Goal: Information Seeking & Learning: Learn about a topic

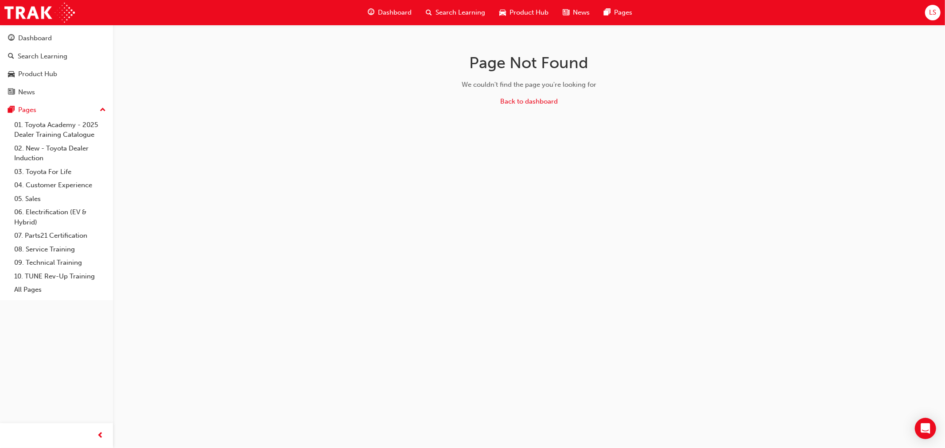
click at [931, 16] on span "LS" at bounding box center [932, 13] width 7 height 10
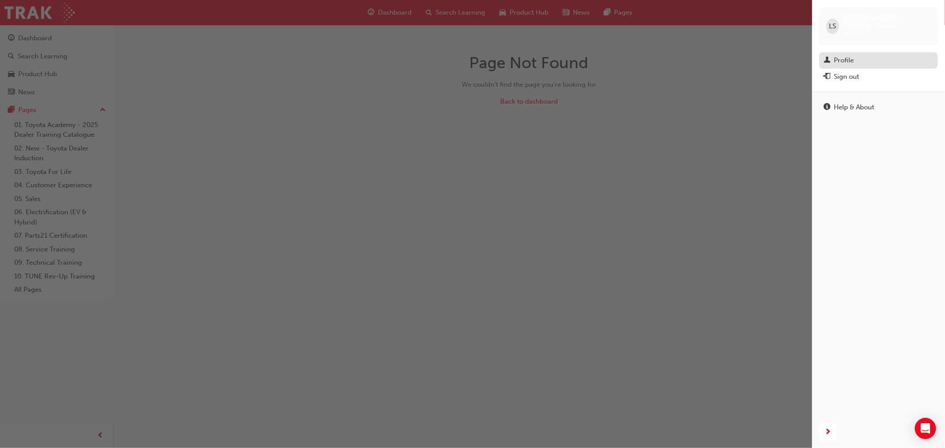
click at [857, 55] on div "Profile" at bounding box center [878, 60] width 110 height 11
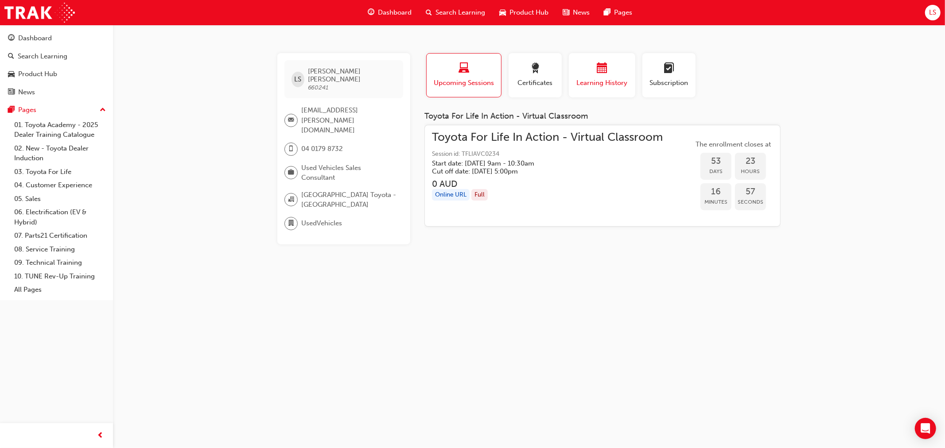
click at [609, 85] on span "Learning History" at bounding box center [601, 83] width 53 height 10
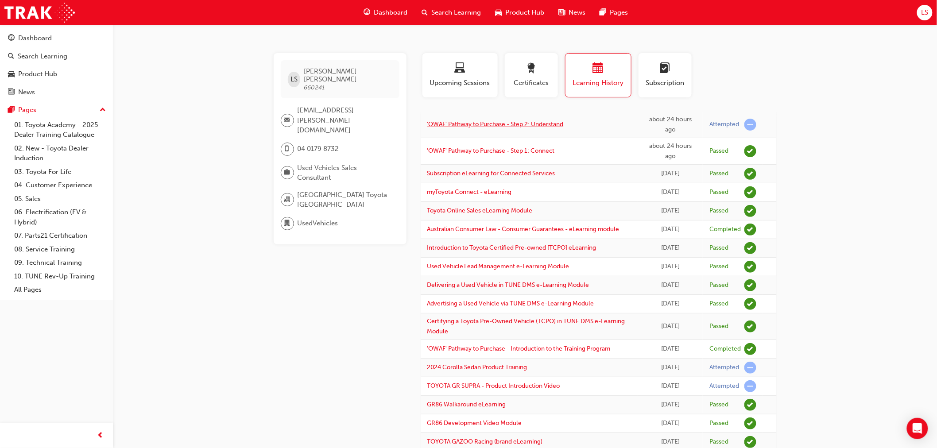
click at [527, 121] on link "'OWAF' Pathway to Purchase - Step 2: Understand" at bounding box center [495, 124] width 136 height 8
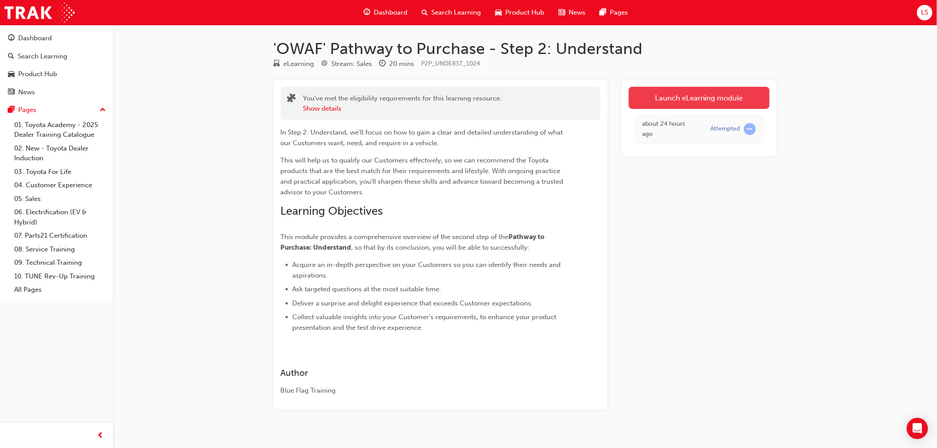
click at [678, 108] on link "Launch eLearning module" at bounding box center [699, 98] width 141 height 22
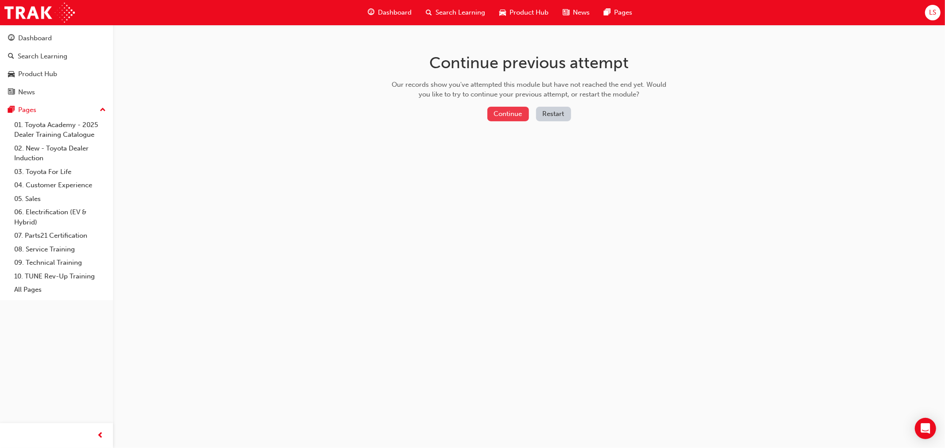
click at [497, 112] on button "Continue" at bounding box center [508, 114] width 42 height 15
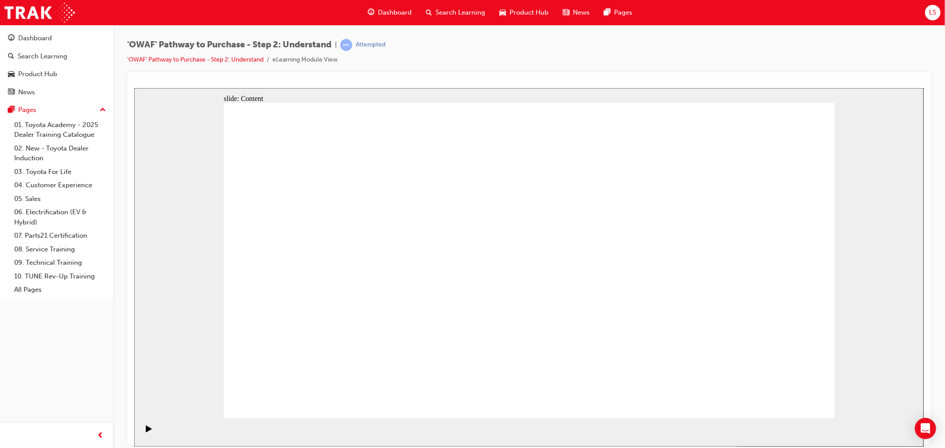
drag, startPoint x: 796, startPoint y: 429, endPoint x: 792, endPoint y: 435, distance: 6.8
click at [792, 435] on section "Playback Speed 2 1.75 1.5 1.25" at bounding box center [528, 432] width 789 height 29
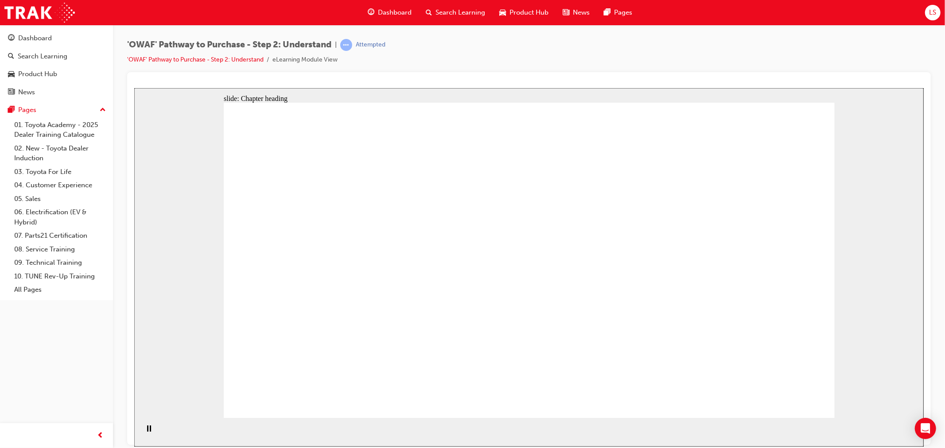
click at [142, 430] on div "Pause (Ctrl+Alt+P)" at bounding box center [148, 432] width 15 height 15
click at [149, 430] on div "Play (Ctrl+Alt+P)" at bounding box center [148, 432] width 15 height 15
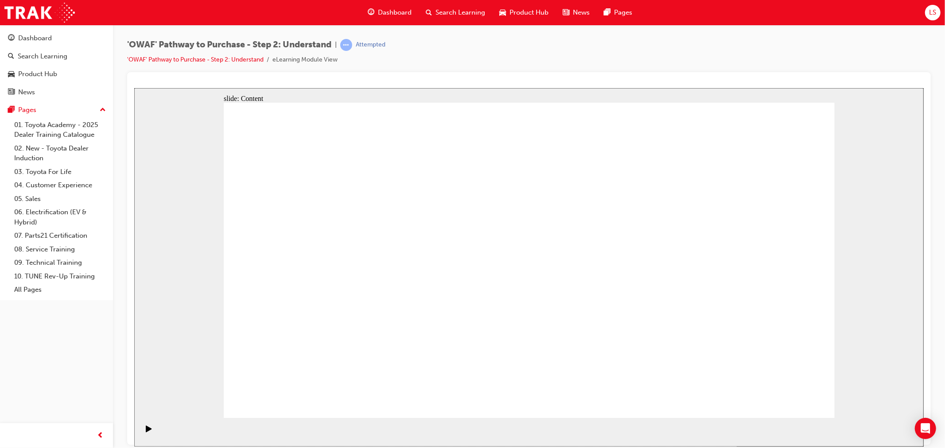
drag, startPoint x: 169, startPoint y: 363, endPoint x: 150, endPoint y: 456, distance: 94.5
click at [150, 446] on html "slide: Content Rectangle 2 Rectangle Rectangle 6 Nick EV Buyer Group 6 Group 4 …" at bounding box center [528, 267] width 789 height 359
click at [148, 429] on div "Pause (Ctrl+Alt+P)" at bounding box center [148, 432] width 15 height 15
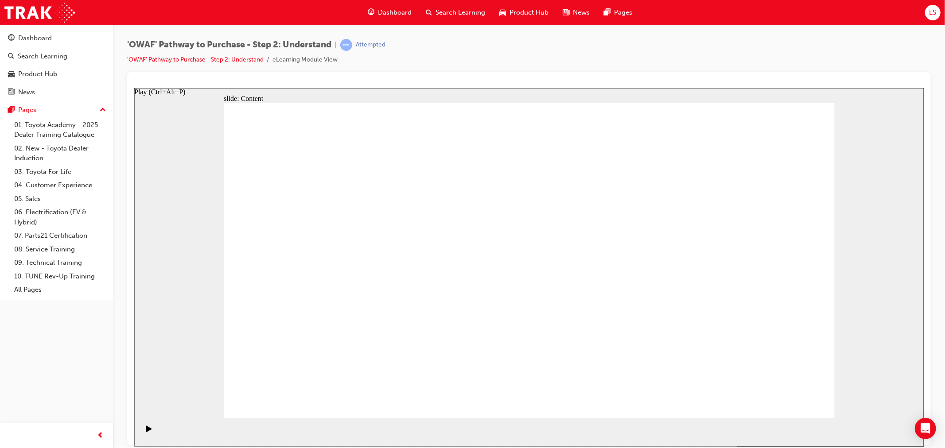
click at [146, 432] on icon "Play (Ctrl+Alt+P)" at bounding box center [148, 428] width 6 height 7
drag, startPoint x: 840, startPoint y: 384, endPoint x: 812, endPoint y: 401, distance: 32.0
click at [830, 390] on div "slide: Content Rectangle 2 Rectangle Rectangle 6 [PERSON_NAME] New Toyota Custo…" at bounding box center [528, 267] width 789 height 359
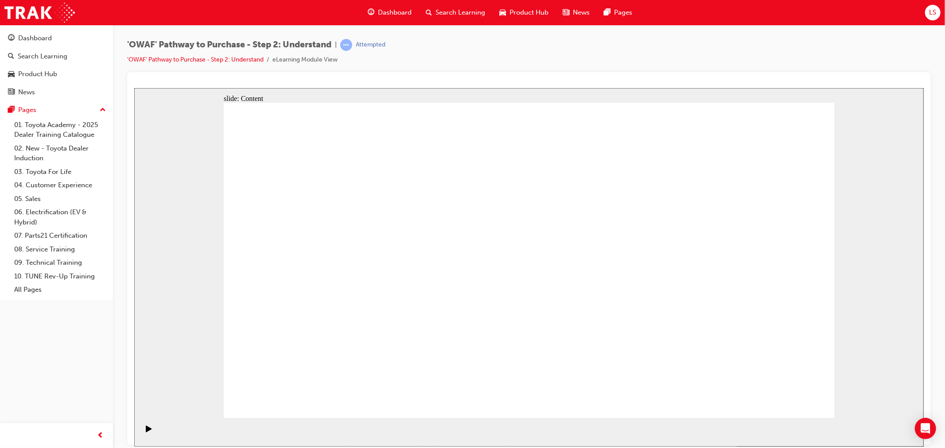
click at [147, 429] on icon "Play (Ctrl+Alt+P)" at bounding box center [148, 428] width 6 height 7
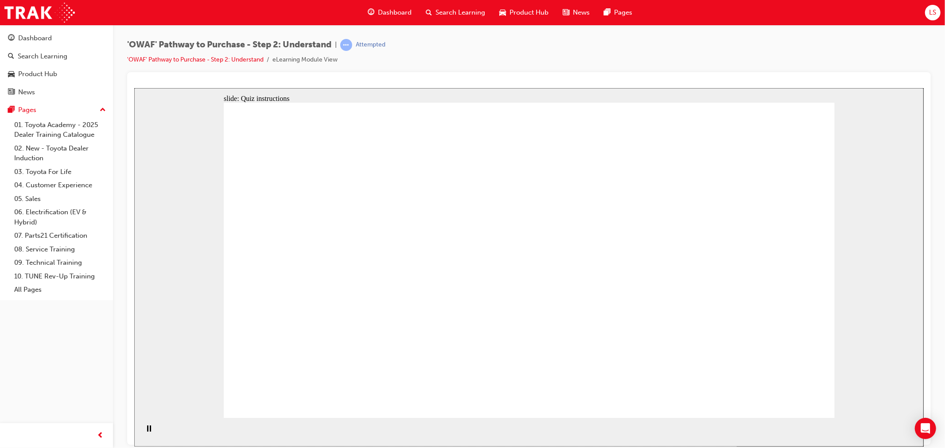
drag, startPoint x: 716, startPoint y: 274, endPoint x: 540, endPoint y: 302, distance: 178.5
drag, startPoint x: 750, startPoint y: 239, endPoint x: 364, endPoint y: 268, distance: 387.3
drag, startPoint x: 770, startPoint y: 337, endPoint x: 543, endPoint y: 291, distance: 231.5
drag, startPoint x: 704, startPoint y: 280, endPoint x: 536, endPoint y: 287, distance: 168.0
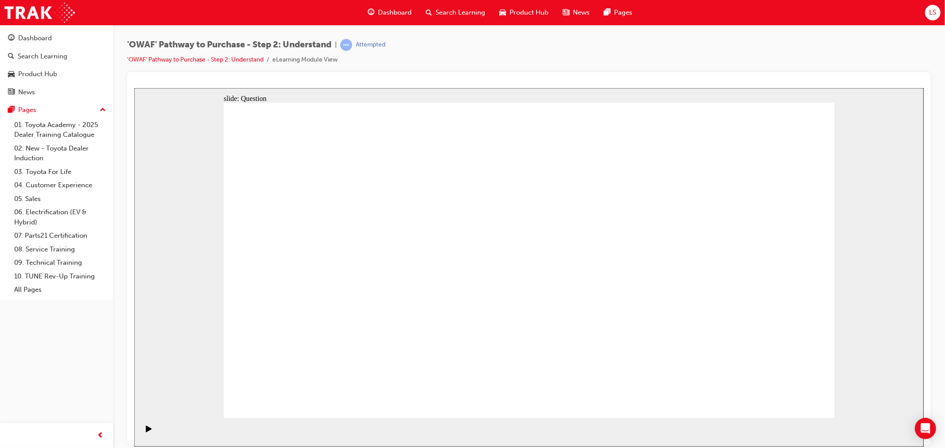
drag, startPoint x: 714, startPoint y: 291, endPoint x: 531, endPoint y: 287, distance: 183.4
drag, startPoint x: 707, startPoint y: 292, endPoint x: 321, endPoint y: 289, distance: 386.7
drag, startPoint x: 726, startPoint y: 279, endPoint x: 736, endPoint y: 284, distance: 11.1
drag, startPoint x: 736, startPoint y: 283, endPoint x: 532, endPoint y: 288, distance: 203.8
drag, startPoint x: 718, startPoint y: 279, endPoint x: 351, endPoint y: 295, distance: 368.0
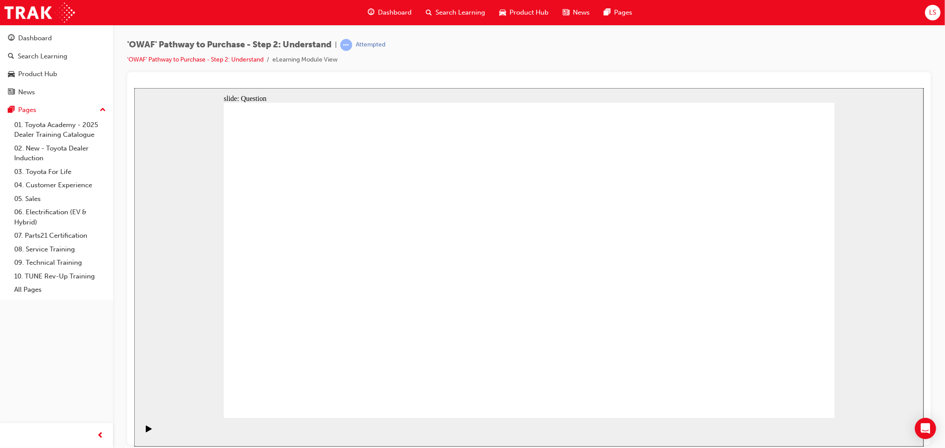
drag, startPoint x: 703, startPoint y: 267, endPoint x: 521, endPoint y: 287, distance: 182.7
drag, startPoint x: 675, startPoint y: 264, endPoint x: 282, endPoint y: 279, distance: 393.6
drag, startPoint x: 713, startPoint y: 264, endPoint x: 523, endPoint y: 276, distance: 190.4
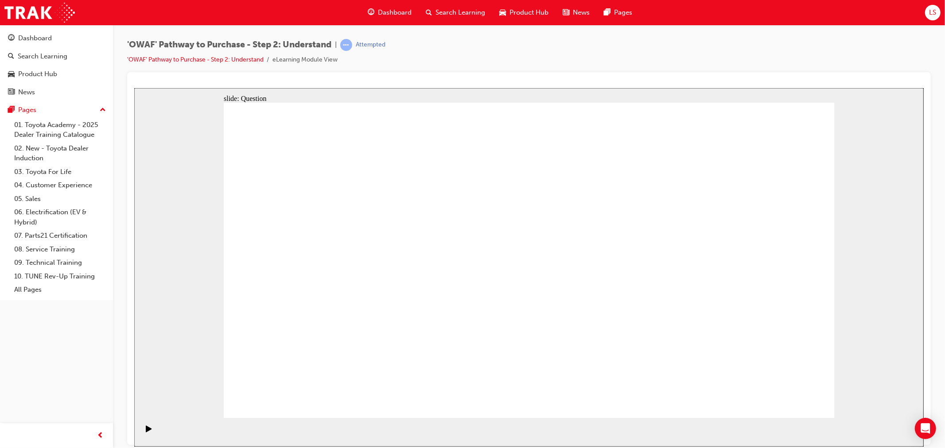
drag, startPoint x: 731, startPoint y: 259, endPoint x: 529, endPoint y: 268, distance: 202.2
drag, startPoint x: 741, startPoint y: 269, endPoint x: 542, endPoint y: 288, distance: 200.7
drag, startPoint x: 683, startPoint y: 269, endPoint x: 347, endPoint y: 250, distance: 337.1
drag, startPoint x: 698, startPoint y: 264, endPoint x: 341, endPoint y: 274, distance: 356.2
drag, startPoint x: 716, startPoint y: 279, endPoint x: 338, endPoint y: 270, distance: 378.3
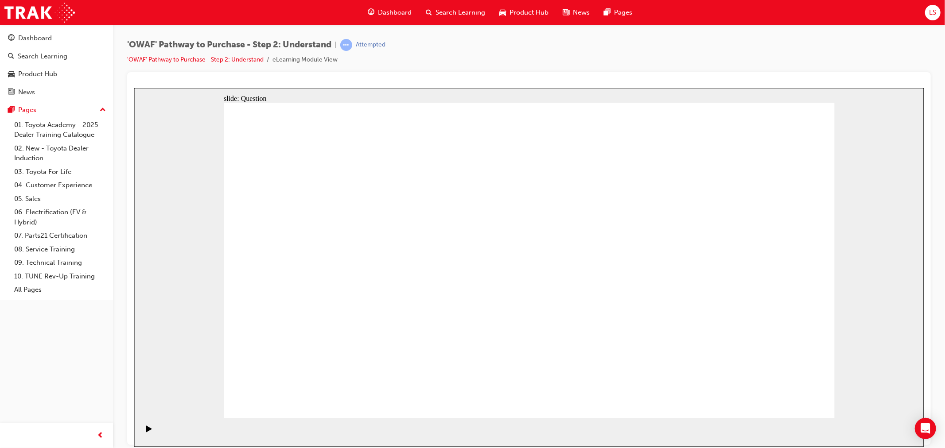
drag, startPoint x: 370, startPoint y: 366, endPoint x: 388, endPoint y: 239, distance: 128.0
drag, startPoint x: 484, startPoint y: 392, endPoint x: 501, endPoint y: 259, distance: 134.4
drag, startPoint x: 510, startPoint y: 257, endPoint x: 509, endPoint y: 239, distance: 18.2
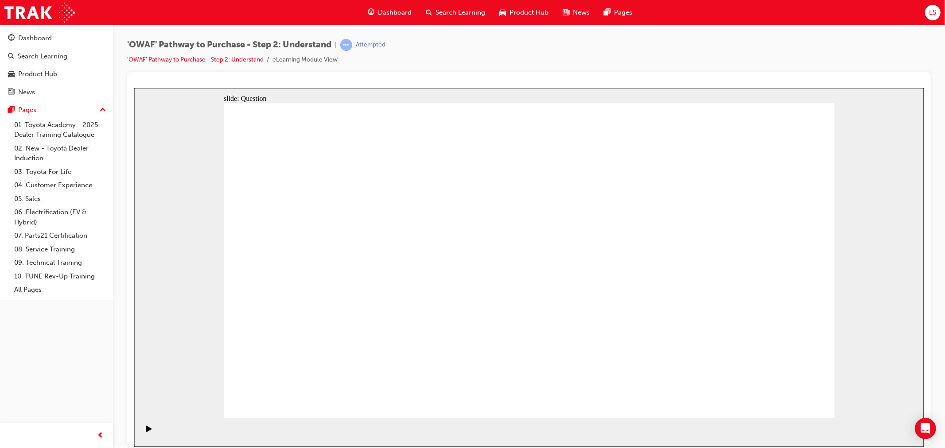
drag, startPoint x: 581, startPoint y: 326, endPoint x: 640, endPoint y: 229, distance: 113.7
drag, startPoint x: 687, startPoint y: 393, endPoint x: 505, endPoint y: 271, distance: 218.7
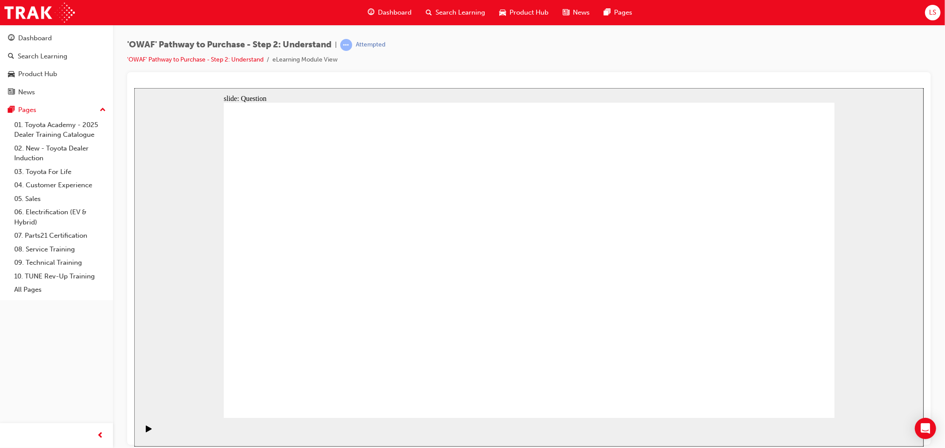
checkbox input "true"
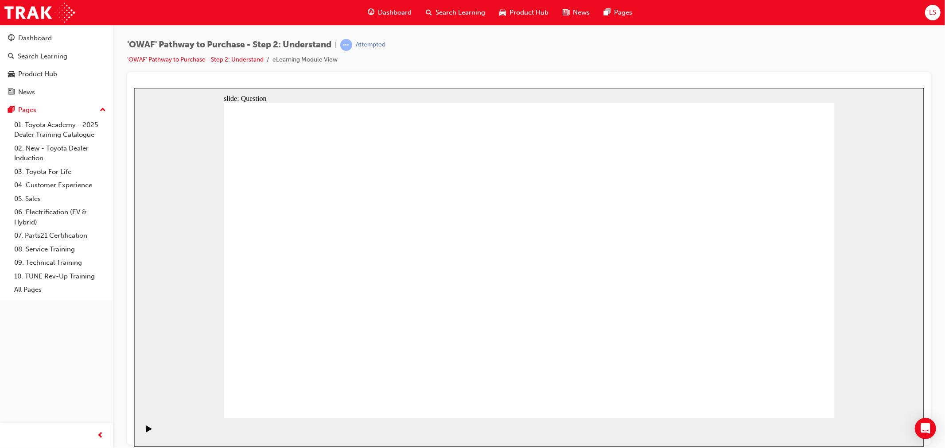
checkbox input "true"
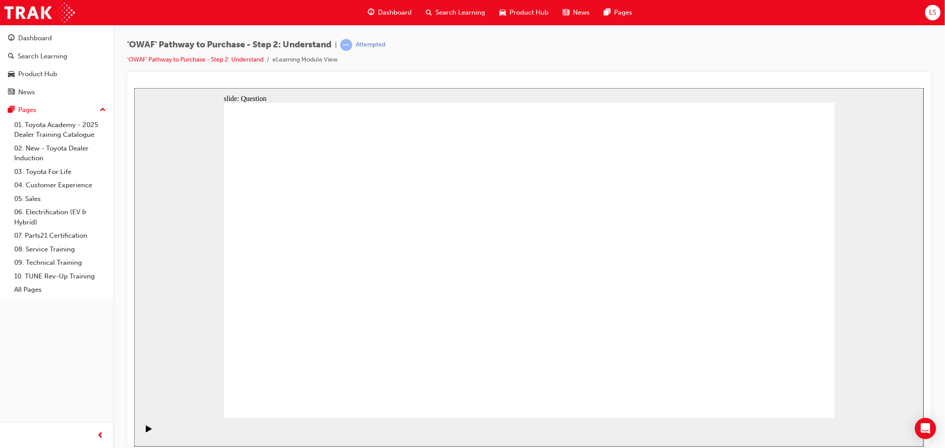
checkbox input "true"
radio input "true"
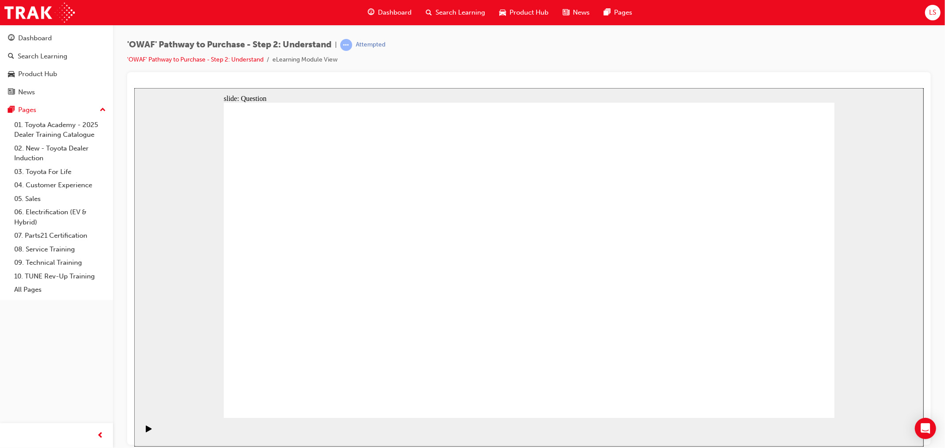
drag, startPoint x: 303, startPoint y: 226, endPoint x: 301, endPoint y: 221, distance: 5.9
drag, startPoint x: 520, startPoint y: 232, endPoint x: 283, endPoint y: 345, distance: 262.9
drag, startPoint x: 587, startPoint y: 227, endPoint x: 336, endPoint y: 340, distance: 275.2
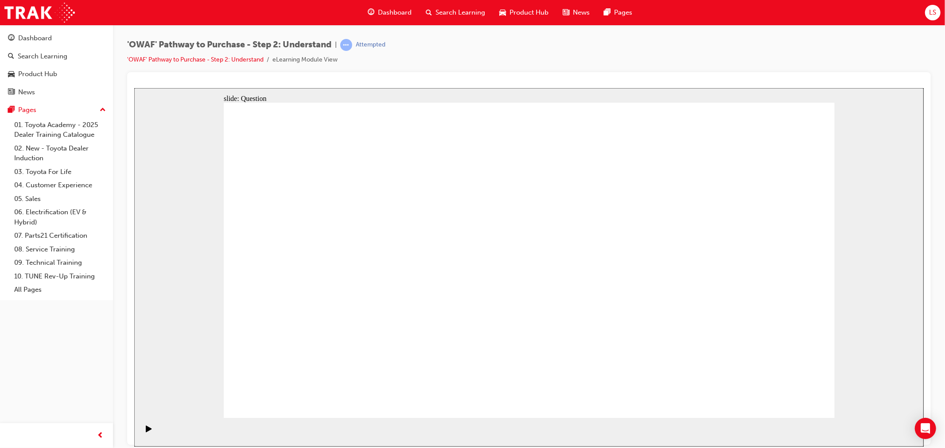
drag, startPoint x: 660, startPoint y: 225, endPoint x: 417, endPoint y: 338, distance: 267.5
drag, startPoint x: 721, startPoint y: 224, endPoint x: 599, endPoint y: 336, distance: 165.5
drag, startPoint x: 764, startPoint y: 234, endPoint x: 460, endPoint y: 344, distance: 323.2
drag, startPoint x: 468, startPoint y: 239, endPoint x: 702, endPoint y: 360, distance: 262.9
drag, startPoint x: 406, startPoint y: 234, endPoint x: 761, endPoint y: 353, distance: 375.2
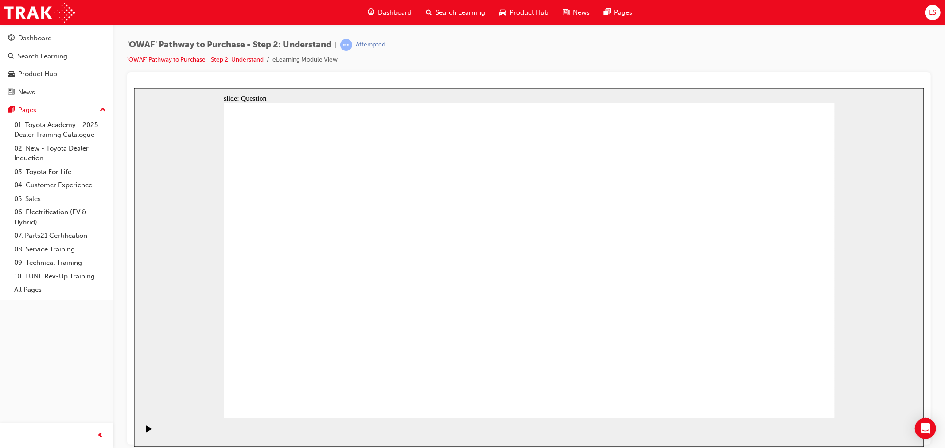
drag, startPoint x: 347, startPoint y: 228, endPoint x: 642, endPoint y: 339, distance: 315.2
drag, startPoint x: 659, startPoint y: 361, endPoint x: 450, endPoint y: 294, distance: 219.6
drag, startPoint x: 299, startPoint y: 233, endPoint x: 656, endPoint y: 353, distance: 377.5
